Goal: Find specific page/section: Find specific page/section

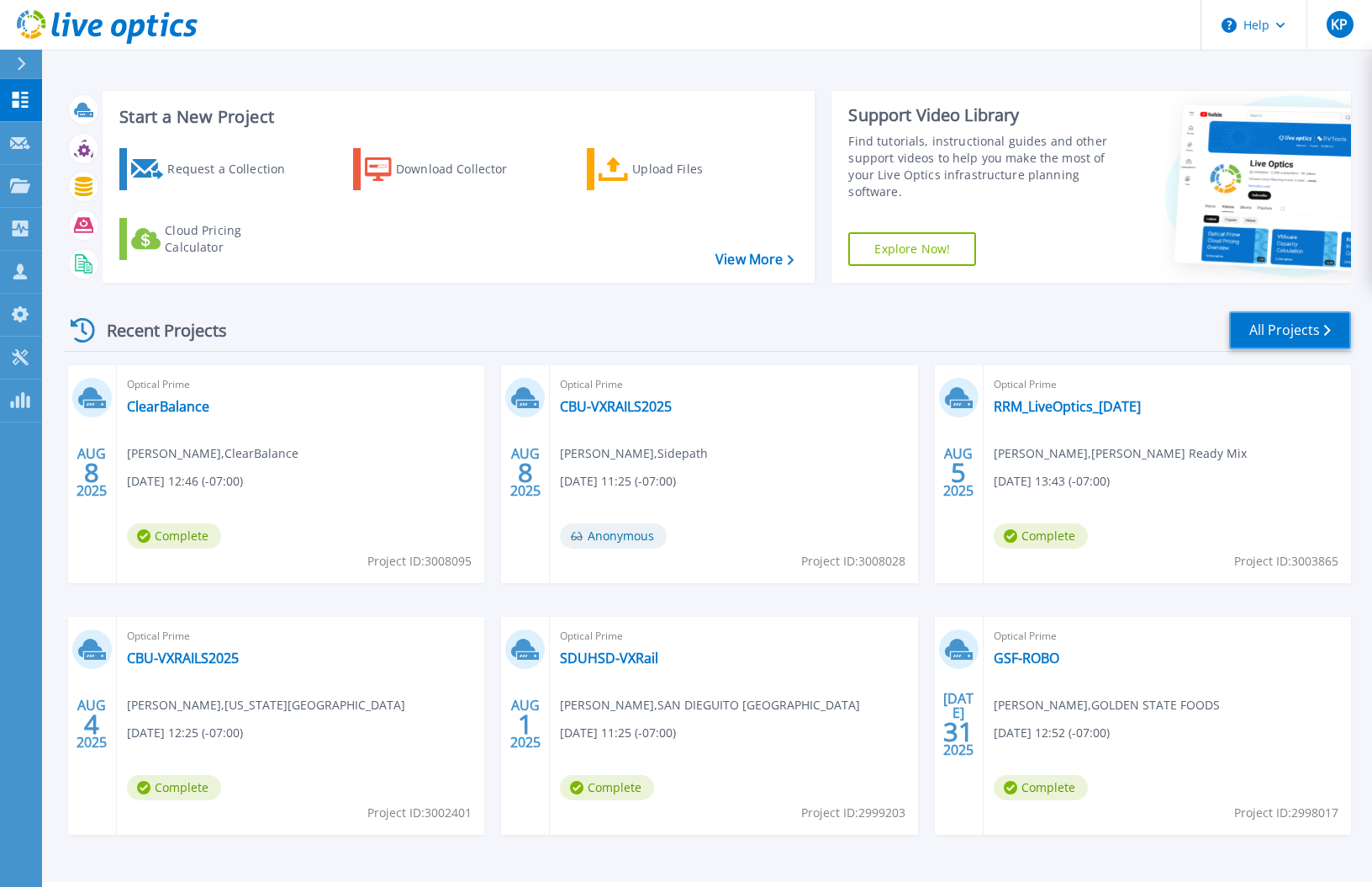
click at [1258, 325] on link "All Projects" at bounding box center [1290, 330] width 122 height 38
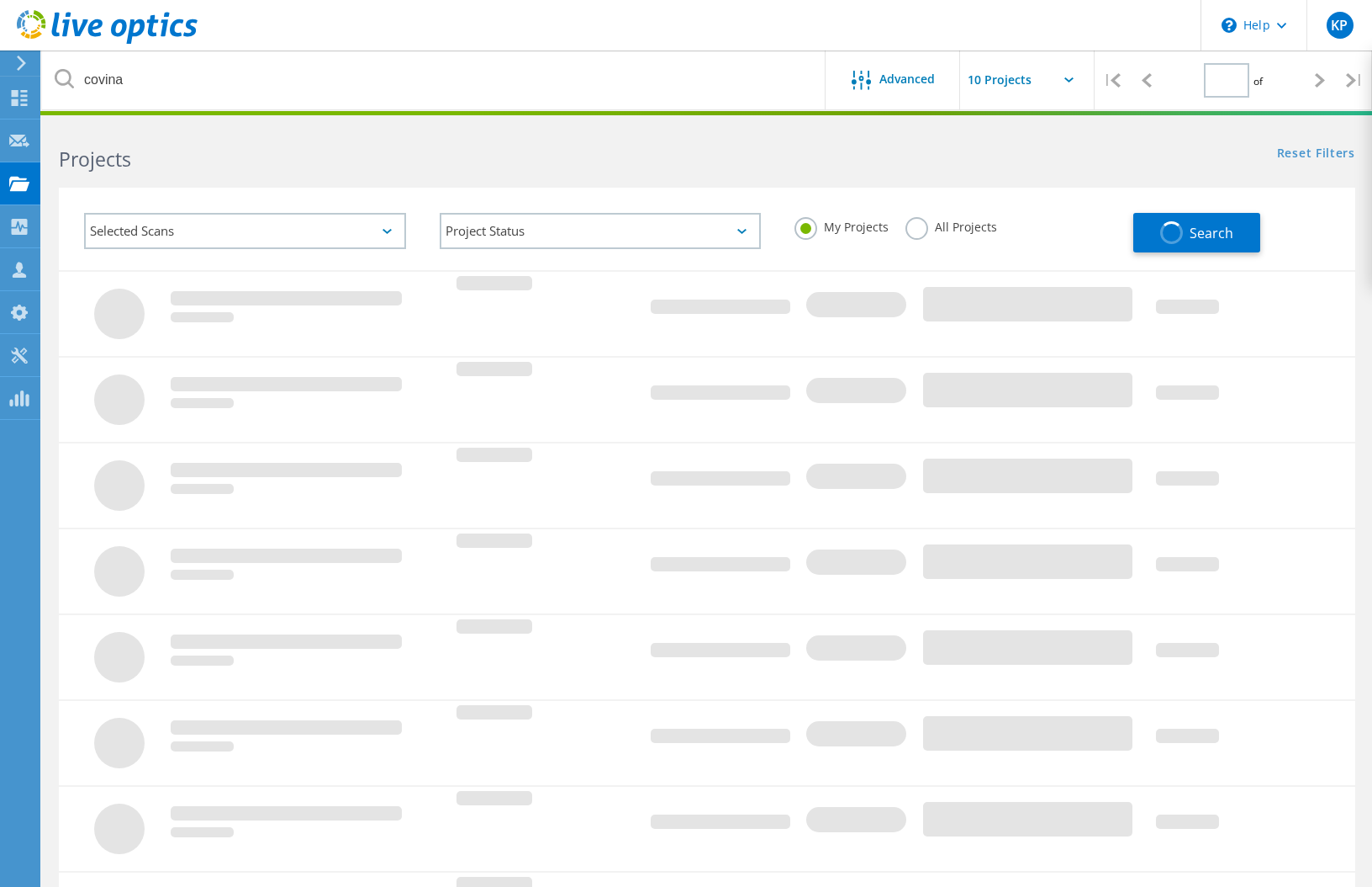
type input "1"
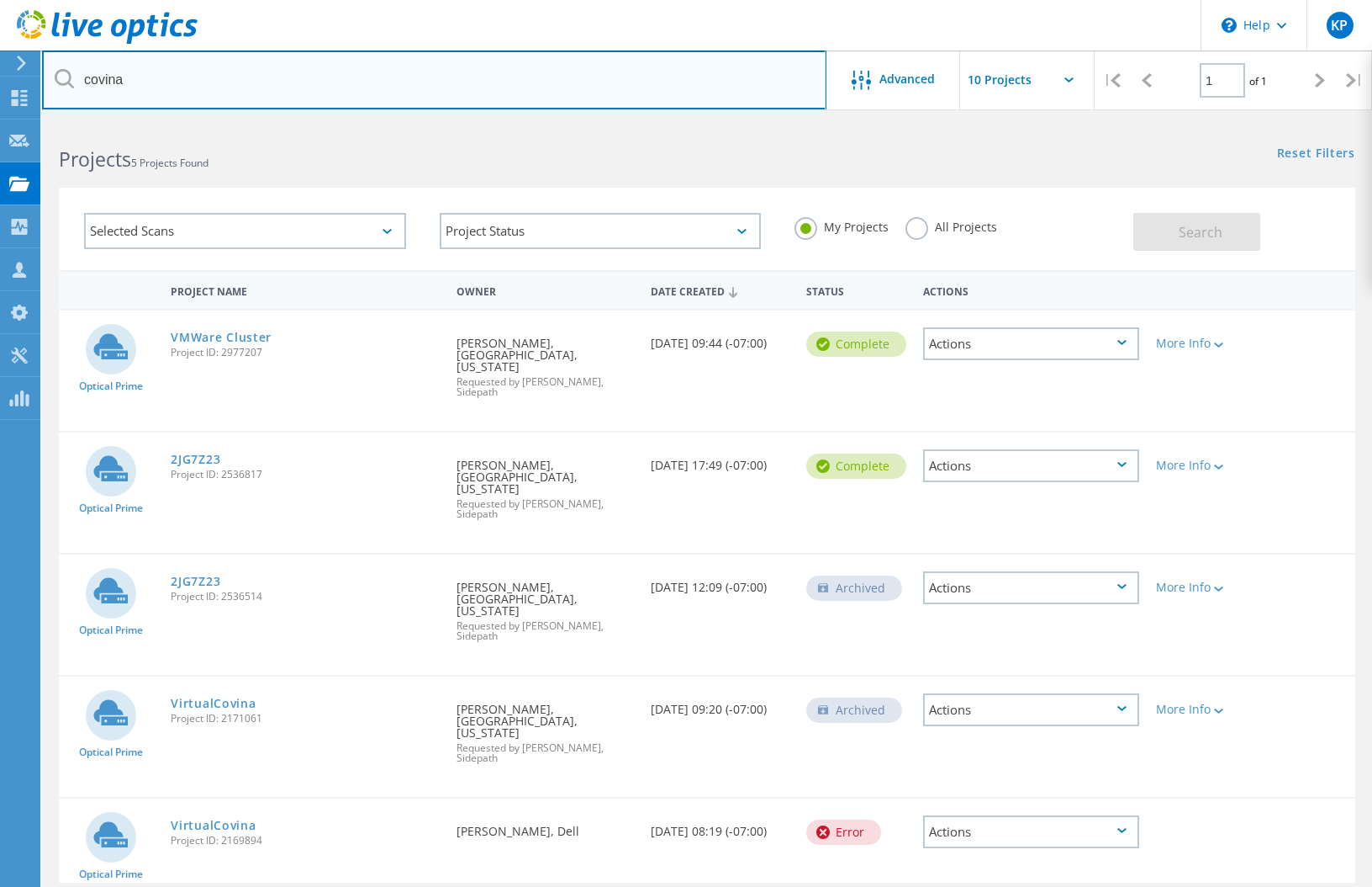
drag, startPoint x: 201, startPoint y: 79, endPoint x: -21, endPoint y: 57, distance: 223.1
click at [0, 57] on html "\n Help Explore Helpful Articles Contact Support KP Partner Team Member [PERSON…" at bounding box center [686, 538] width 1372 height 1075
type input "[PERSON_NAME]"
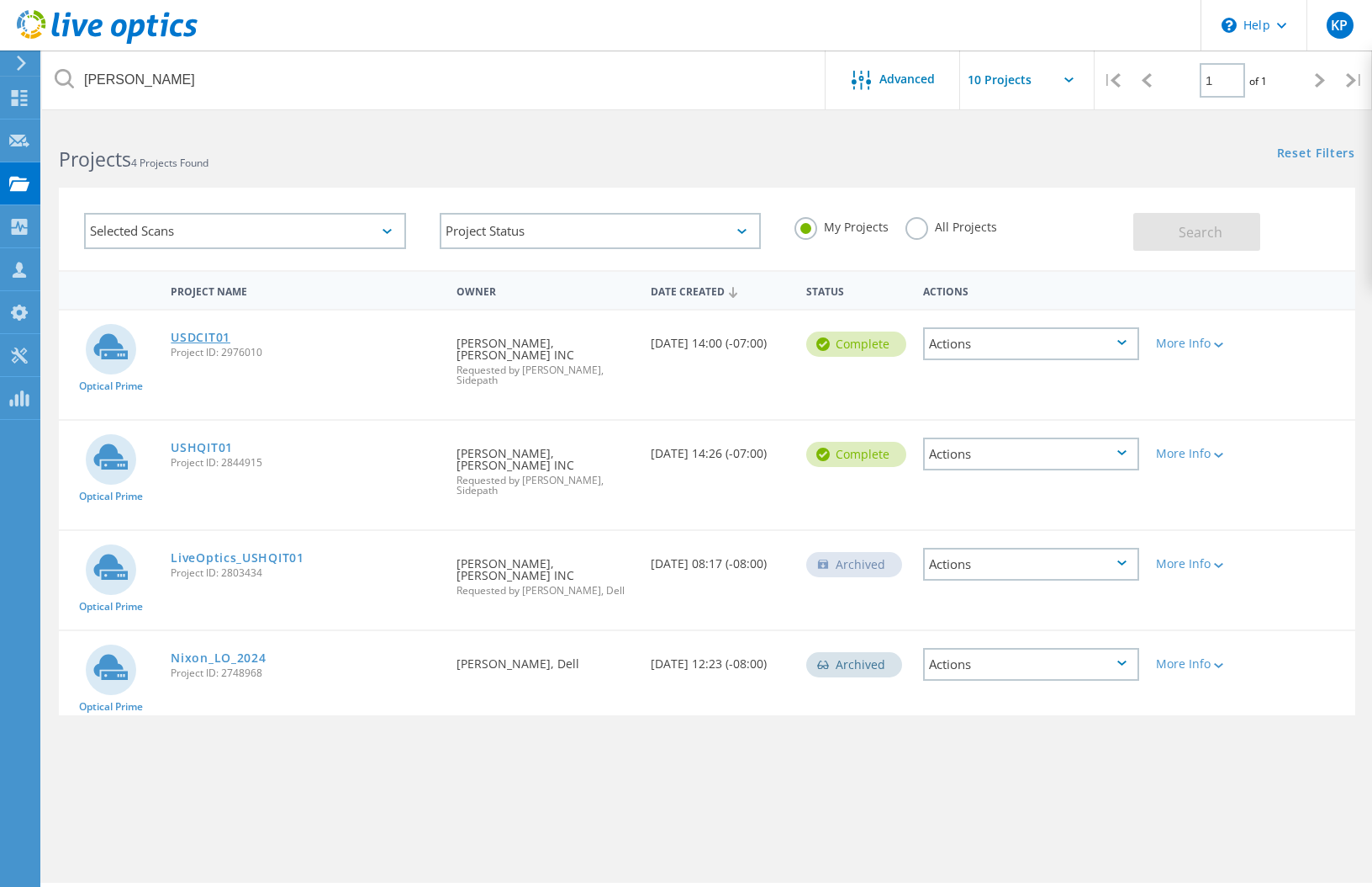
click at [209, 335] on link "USDCIT01" at bounding box center [200, 337] width 60 height 11
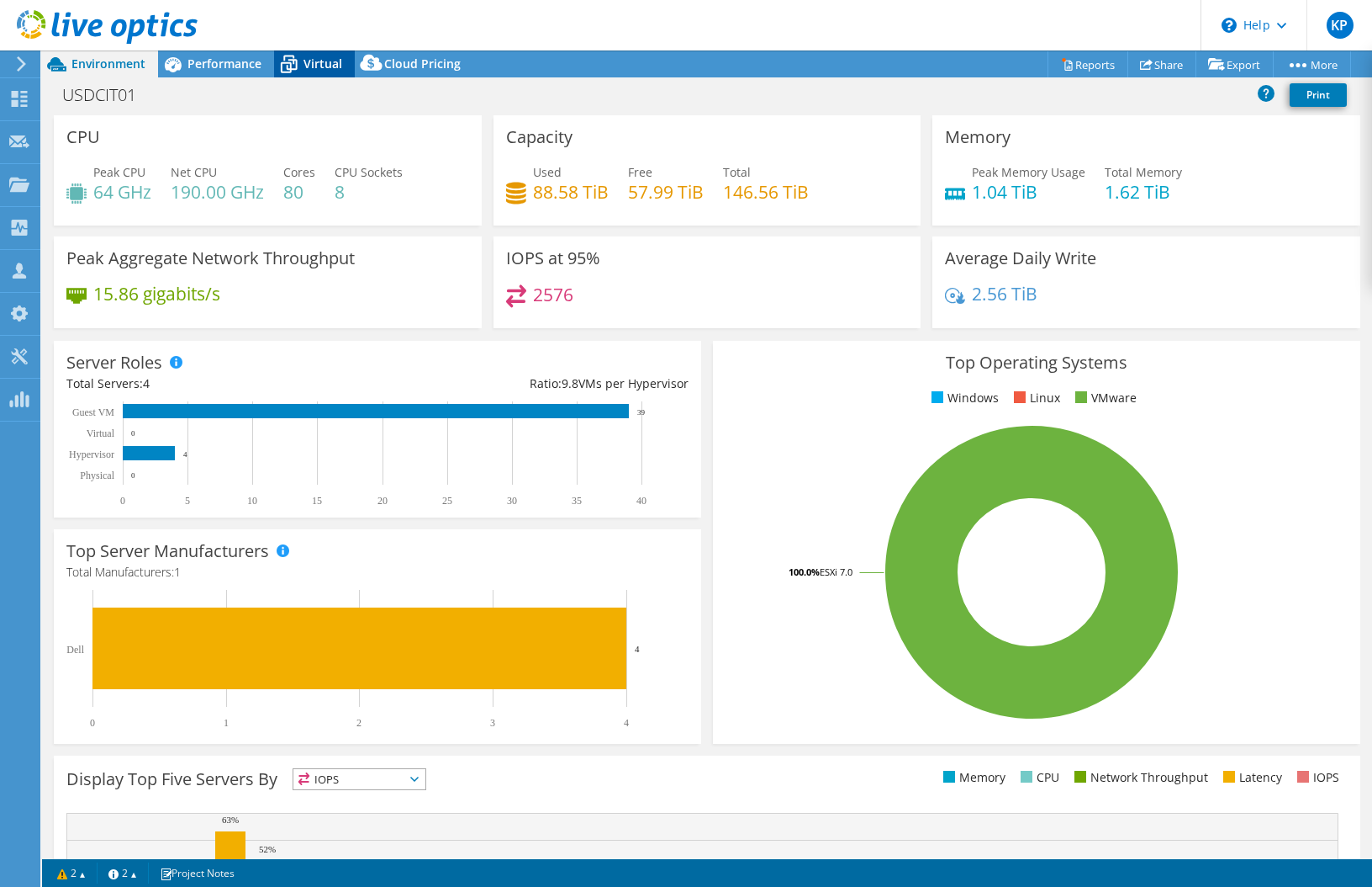
select select "USD"
click at [221, 65] on span "Performance" at bounding box center [225, 63] width 74 height 16
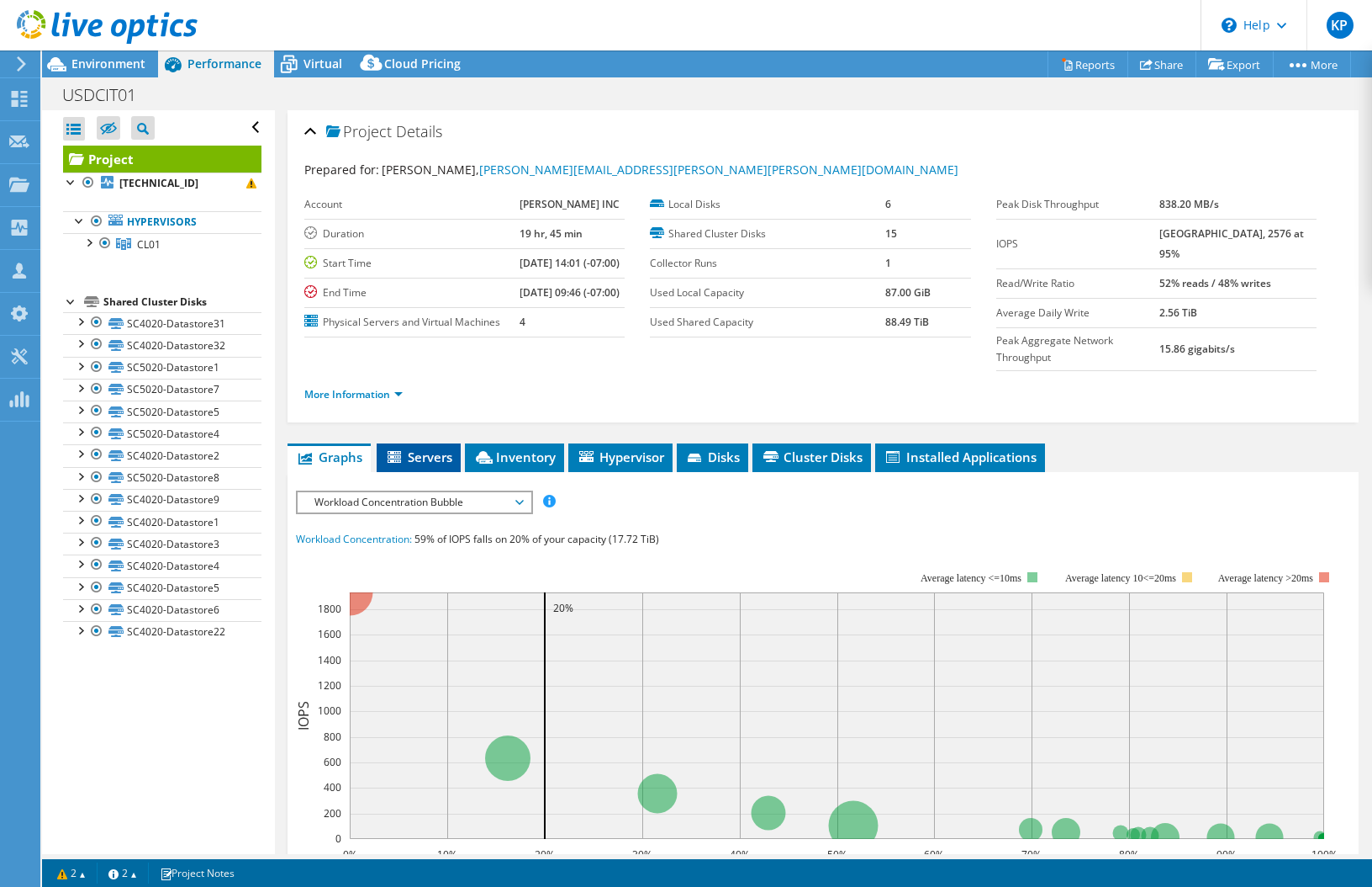
click at [445, 465] on span "Servers" at bounding box center [419, 457] width 68 height 17
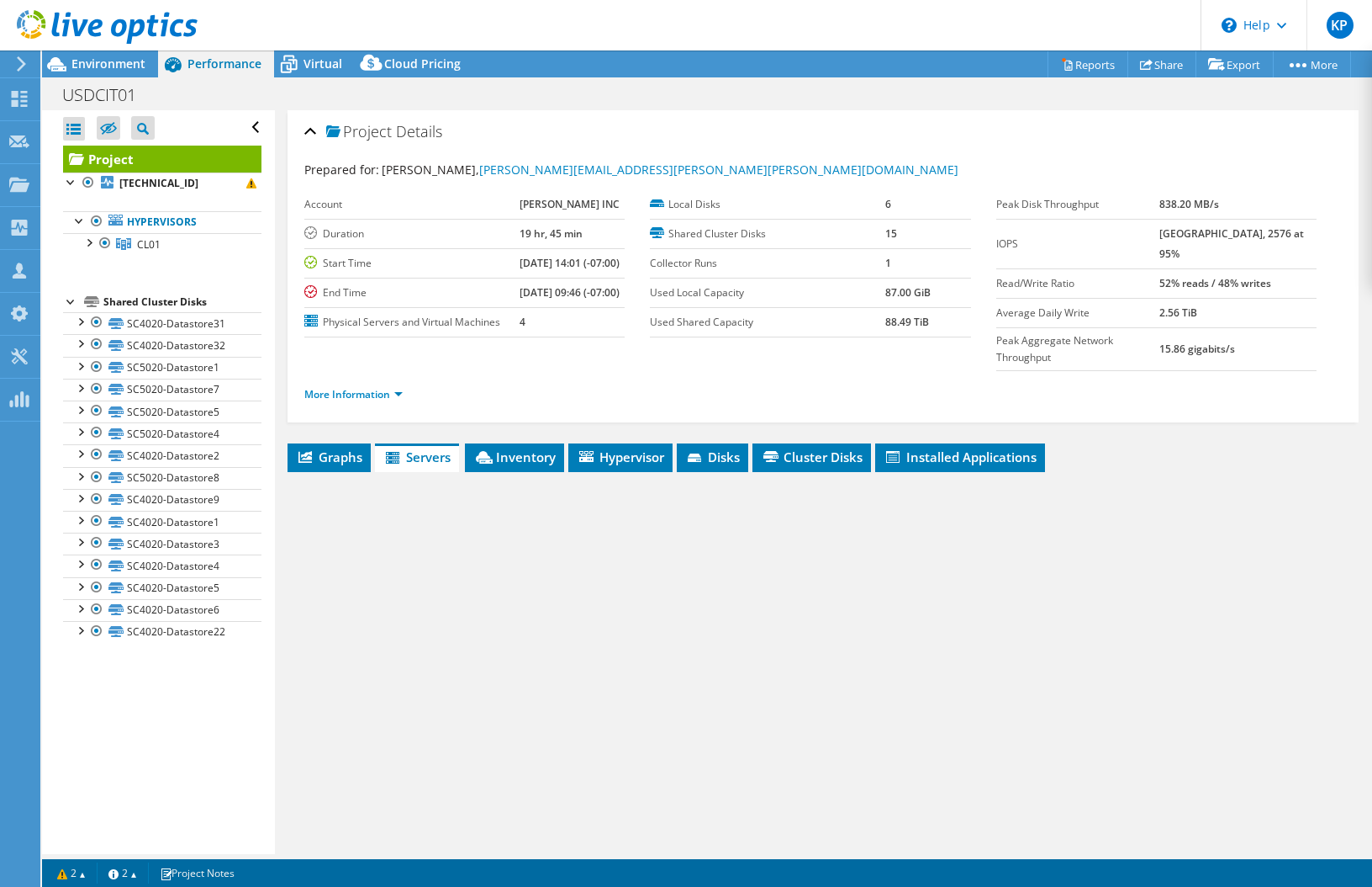
scroll to position [60, 0]
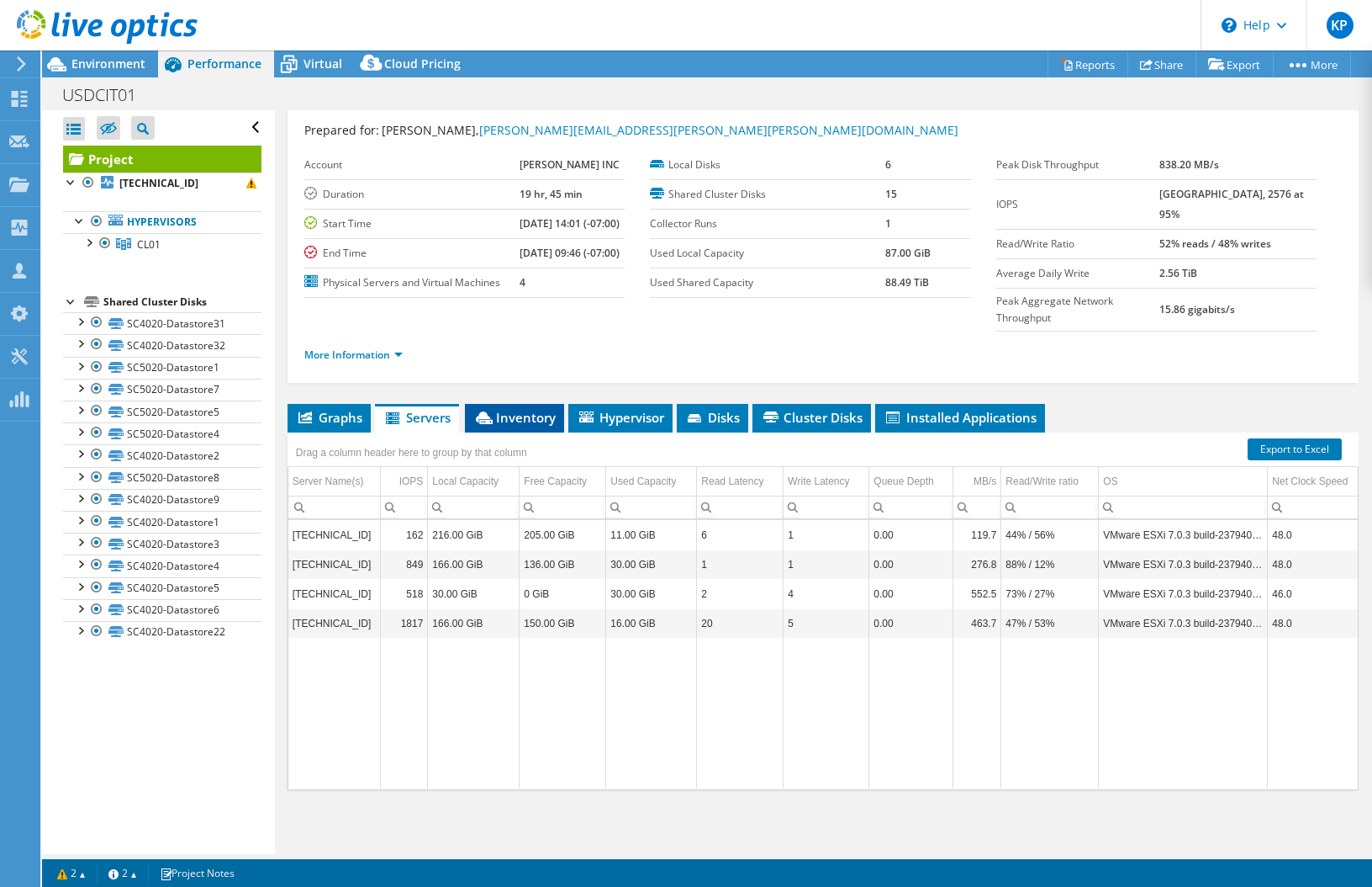
click at [512, 415] on span "Inventory" at bounding box center [515, 418] width 83 height 17
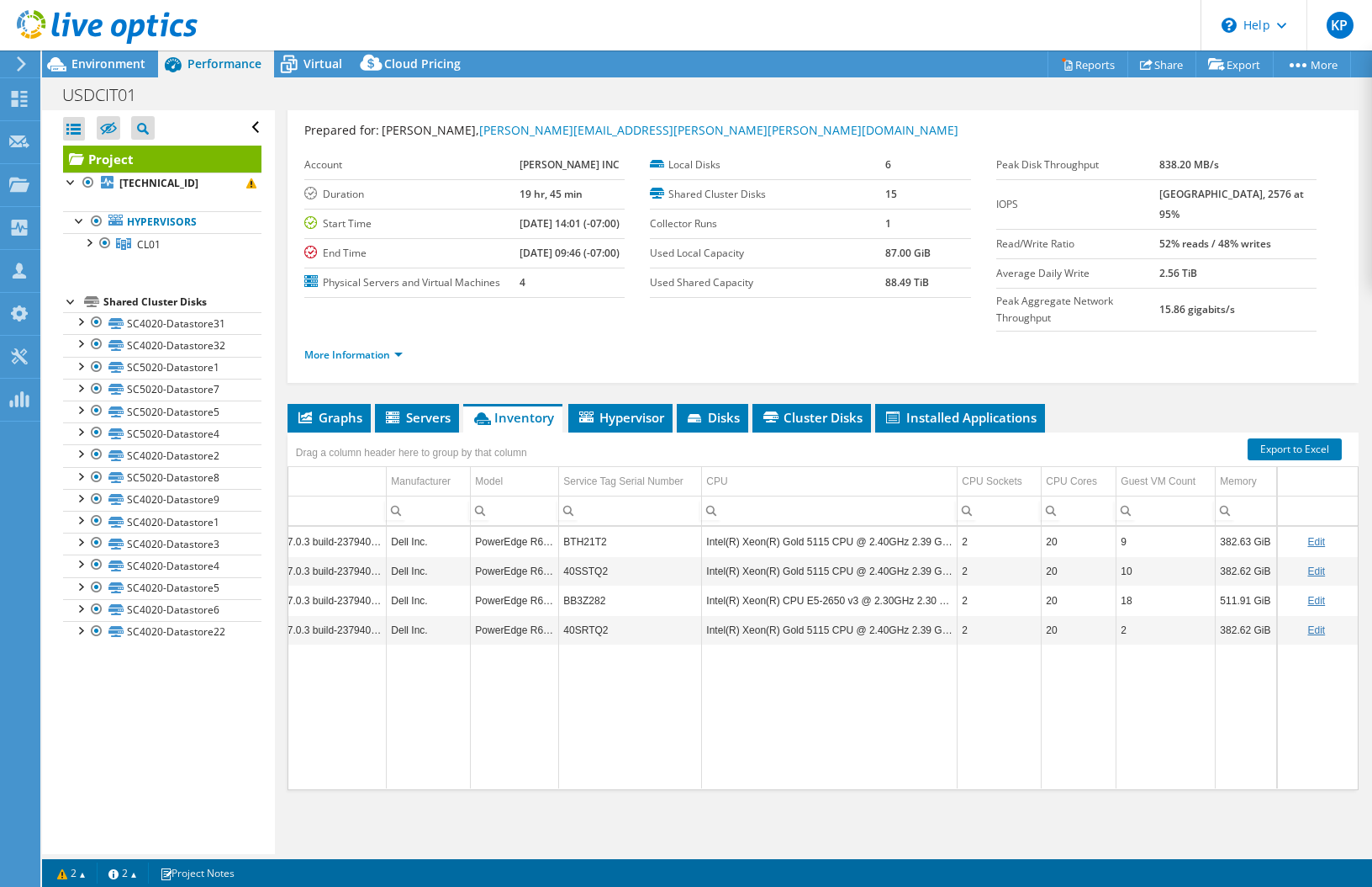
scroll to position [0, 228]
